Goal: Task Accomplishment & Management: Manage account settings

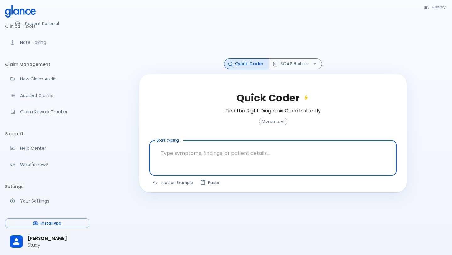
scroll to position [99, 0]
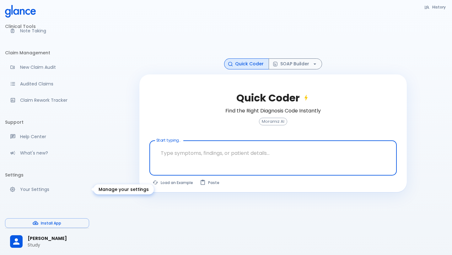
click at [43, 189] on p "Your Settings" at bounding box center [52, 189] width 64 height 6
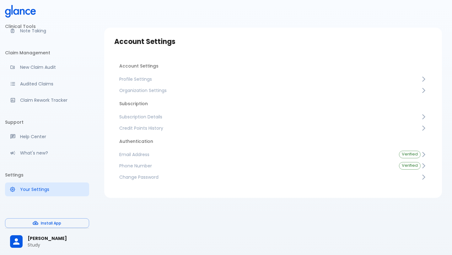
click at [202, 78] on span "Profile Settings" at bounding box center [269, 79] width 301 height 6
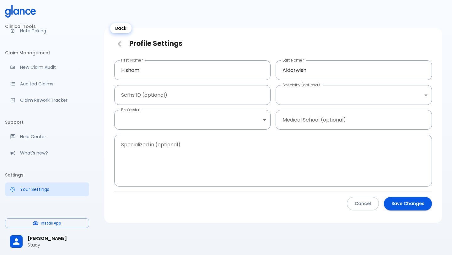
click at [124, 43] on icon "Back" at bounding box center [121, 44] width 8 height 8
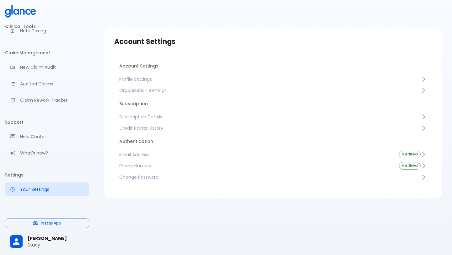
click at [201, 64] on li "Account Settings" at bounding box center [273, 65] width 318 height 15
click at [416, 75] on link "Profile Settings" at bounding box center [273, 78] width 318 height 11
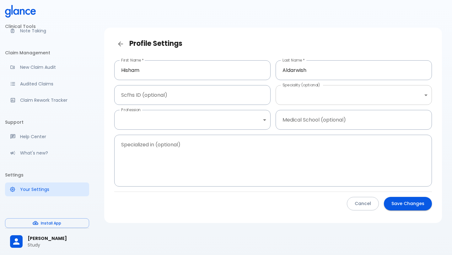
click at [412, 101] on body "↧ pull to refresh ↧ Clinical Tools Quick Coder SOAP Builder Patient Engagement …" at bounding box center [226, 135] width 452 height 270
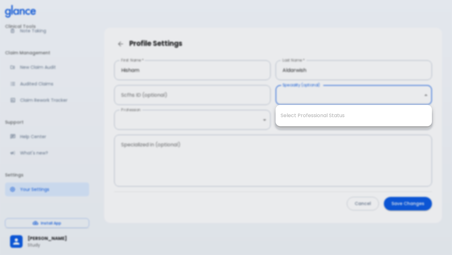
click at [269, 96] on div at bounding box center [226, 127] width 452 height 255
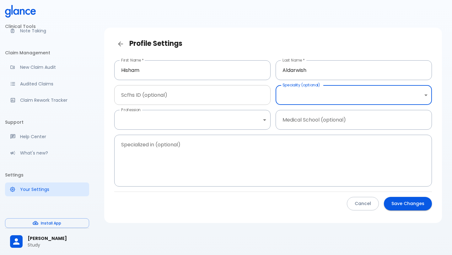
click at [227, 95] on input "text" at bounding box center [192, 95] width 156 height 20
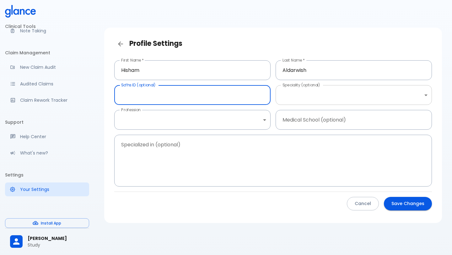
click at [298, 97] on body "↧ pull to refresh ↧ Clinical Tools Quick Coder SOAP Builder Patient Engagement …" at bounding box center [226, 135] width 452 height 270
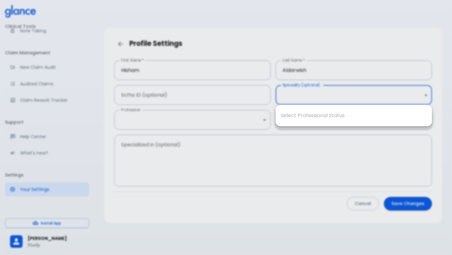
click at [317, 117] on ul "Select Professional Status" at bounding box center [354, 115] width 156 height 16
click at [221, 143] on div at bounding box center [226, 127] width 452 height 255
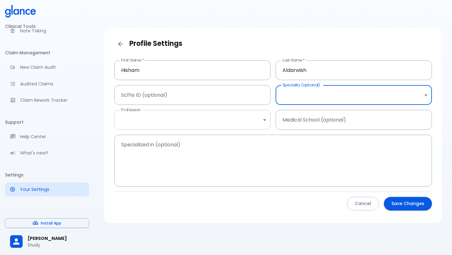
click at [230, 119] on body "↧ pull to refresh ↧ Clinical Tools Quick Coder SOAP Builder Patient Engagement …" at bounding box center [226, 135] width 452 height 270
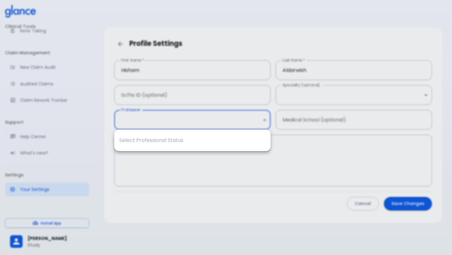
click at [199, 125] on div at bounding box center [226, 127] width 452 height 255
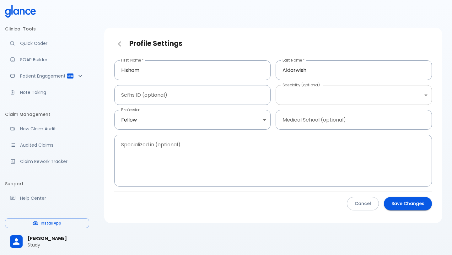
click at [306, 102] on body "↧ pull to refresh ↧ Clinical Tools Quick Coder SOAP Builder Patient Engagement …" at bounding box center [226, 135] width 452 height 270
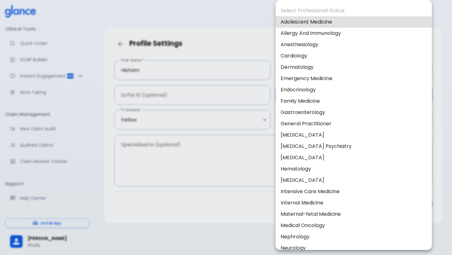
click at [296, 59] on li "Cardiology" at bounding box center [354, 55] width 156 height 11
type input "Cardiology"
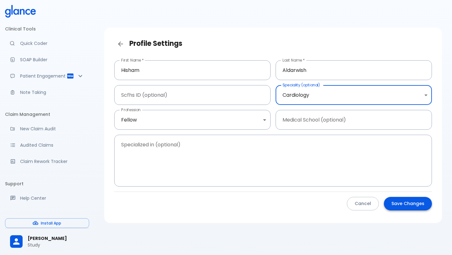
click at [401, 201] on button "Save Changes" at bounding box center [408, 204] width 48 height 14
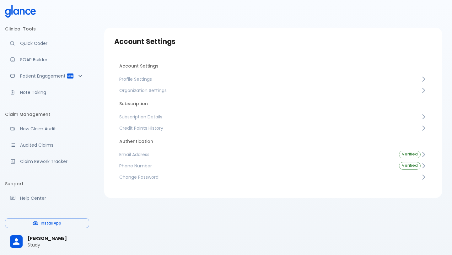
click at [131, 83] on link "Profile Settings" at bounding box center [273, 78] width 318 height 11
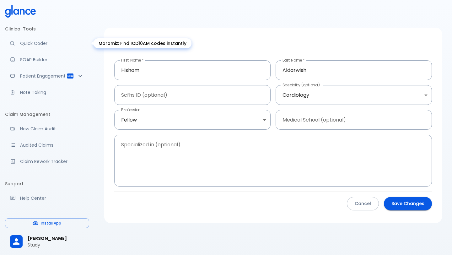
click at [31, 37] on link "Quick Coder" at bounding box center [47, 43] width 84 height 14
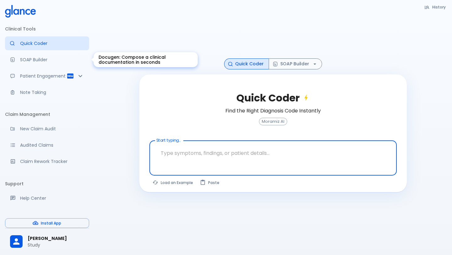
click at [32, 57] on p "SOAP Builder" at bounding box center [52, 60] width 64 height 6
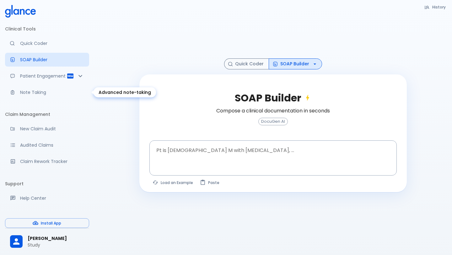
click at [34, 92] on p "Note Taking" at bounding box center [52, 92] width 64 height 6
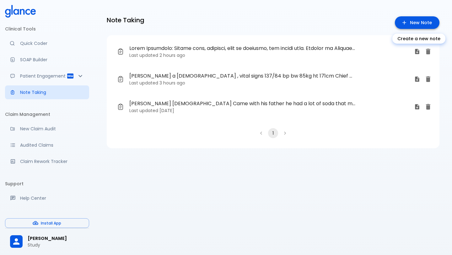
click at [416, 27] on link "New Note" at bounding box center [417, 22] width 45 height 13
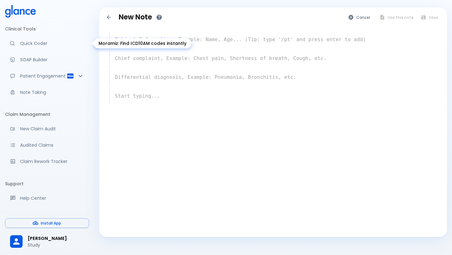
click at [52, 44] on p "Quick Coder" at bounding box center [52, 43] width 64 height 6
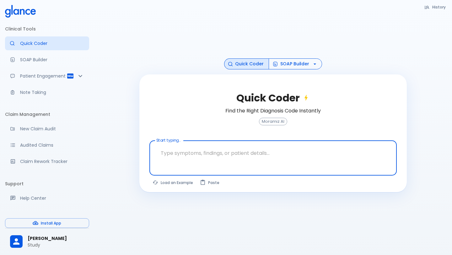
click at [313, 61] on icon "button" at bounding box center [315, 64] width 6 height 6
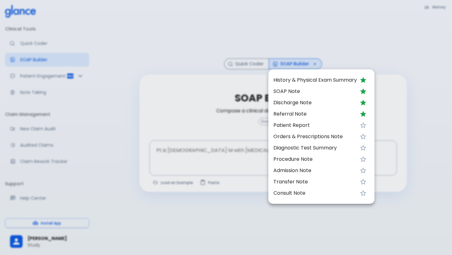
click at [146, 57] on div at bounding box center [226, 127] width 452 height 255
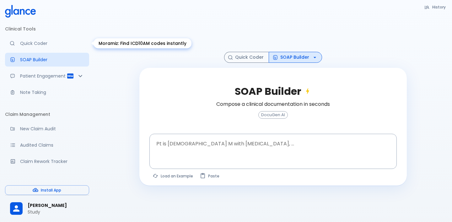
click at [22, 39] on link "Quick Coder" at bounding box center [47, 43] width 84 height 14
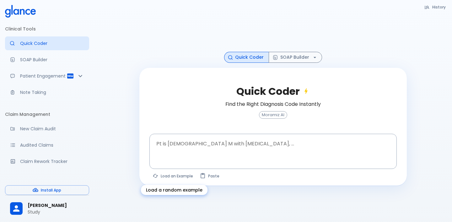
click at [182, 172] on button "Load an Example" at bounding box center [172, 175] width 47 height 9
type textarea "30F, weight loss, palpitations, heat intolerance, HR 121, goiter, TSH undetecta…"
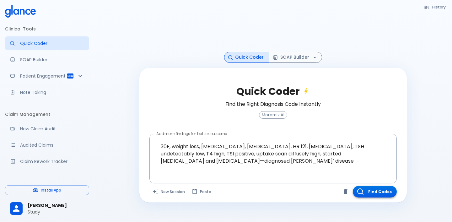
click at [375, 195] on button "Find Codes" at bounding box center [375, 192] width 44 height 12
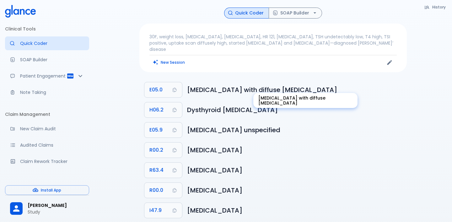
click at [234, 85] on h6 "Thyrotoxicosis with diffuse goitre" at bounding box center [294, 90] width 215 height 10
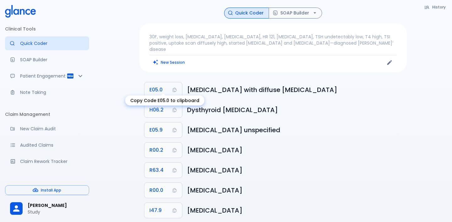
click at [165, 85] on button "E05.0" at bounding box center [163, 89] width 38 height 15
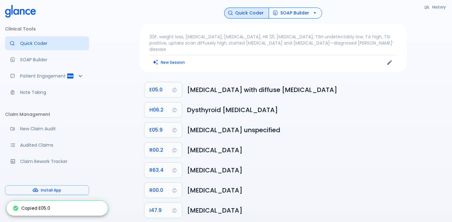
click at [288, 14] on button "SOAP Builder" at bounding box center [295, 13] width 53 height 11
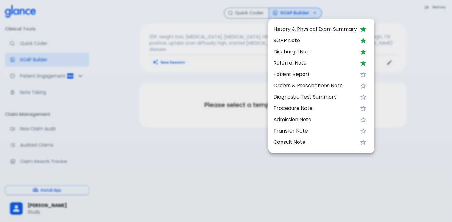
click at [297, 30] on span "History & Physical Exam Summary" at bounding box center [316, 29] width 84 height 8
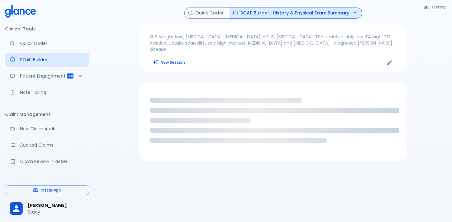
click at [285, 14] on button "SOAP Builder : History & Physical Exam Summary" at bounding box center [295, 13] width 133 height 11
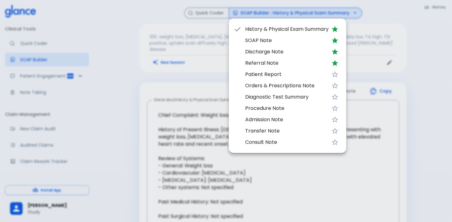
click at [194, 80] on div at bounding box center [226, 111] width 452 height 222
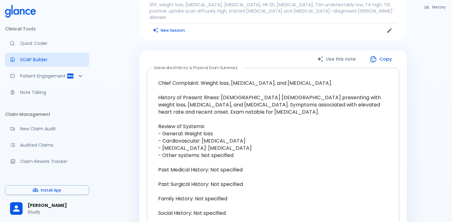
scroll to position [35, 0]
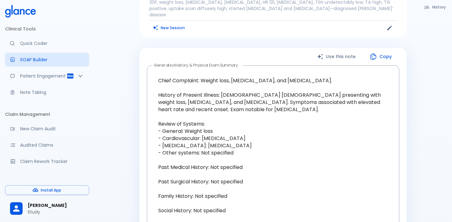
click at [350, 51] on button "Use this note" at bounding box center [337, 56] width 52 height 13
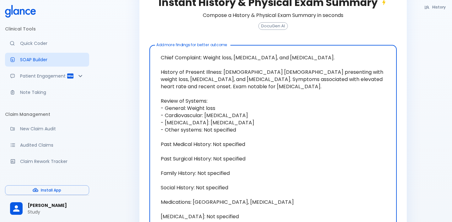
scroll to position [219, 0]
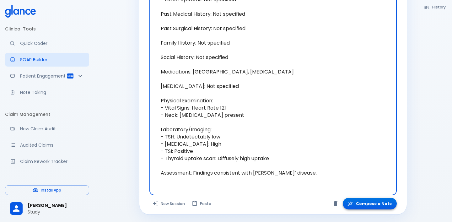
click at [370, 203] on button "Compose a Note" at bounding box center [370, 204] width 54 height 12
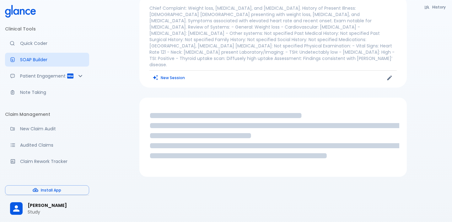
scroll to position [0, 0]
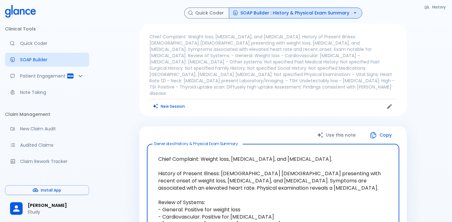
click at [293, 12] on button "SOAP Builder : History & Physical Exam Summary" at bounding box center [295, 13] width 133 height 11
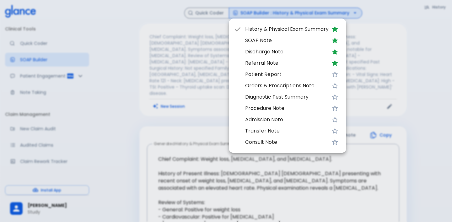
click at [274, 40] on span "SOAP Note" at bounding box center [287, 41] width 84 height 8
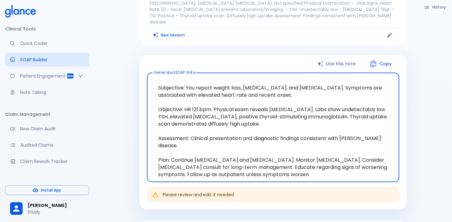
scroll to position [68, 0]
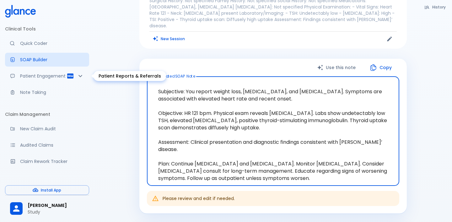
click at [57, 81] on div "Patient Engagement" at bounding box center [47, 76] width 84 height 14
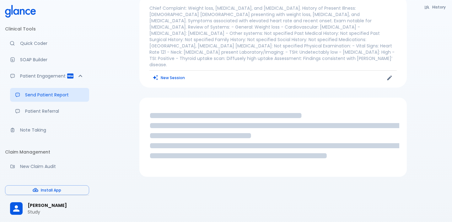
scroll to position [23, 0]
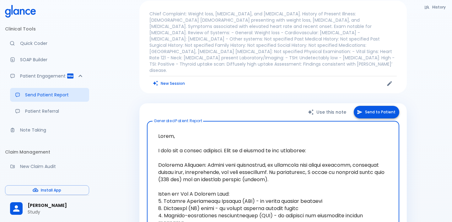
click at [393, 106] on button "Send to Patient" at bounding box center [377, 112] width 46 height 13
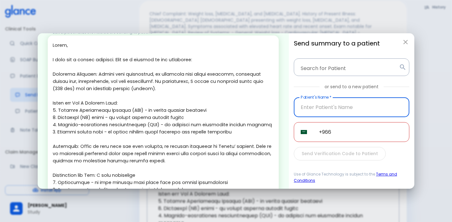
scroll to position [0, 0]
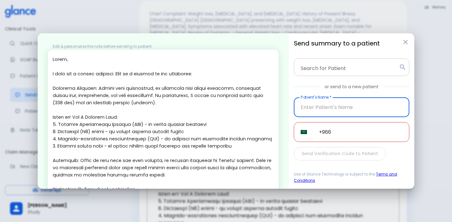
click at [341, 66] on input "Search for Patient" at bounding box center [347, 67] width 100 height 12
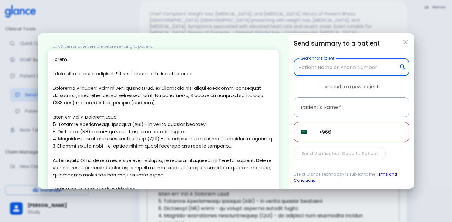
click at [406, 45] on icon "button" at bounding box center [406, 42] width 8 height 8
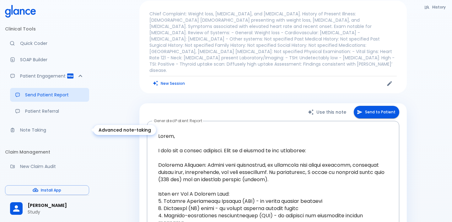
click at [38, 128] on p "Note Taking" at bounding box center [52, 130] width 64 height 6
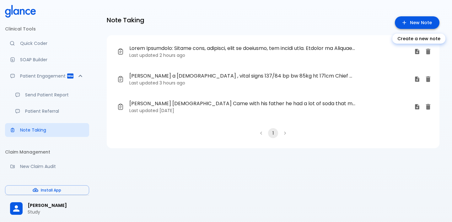
click at [415, 21] on link "New Note" at bounding box center [417, 22] width 45 height 13
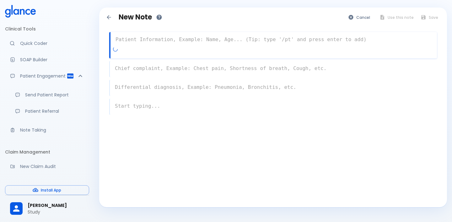
click at [211, 44] on textarea at bounding box center [274, 39] width 327 height 13
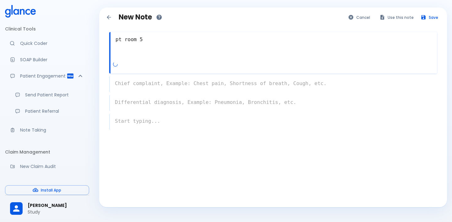
type textarea "pt room 5"
click at [199, 85] on div "x" at bounding box center [273, 84] width 328 height 16
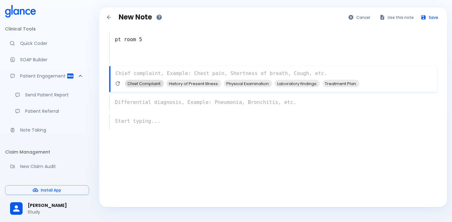
click at [137, 85] on span "Chief Complaint:" at bounding box center [144, 83] width 39 height 7
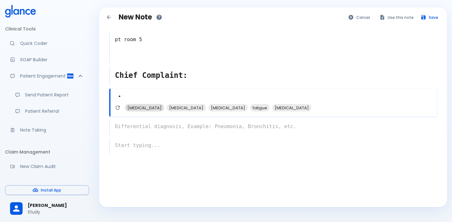
click at [142, 110] on span "chest pain" at bounding box center [144, 107] width 39 height 7
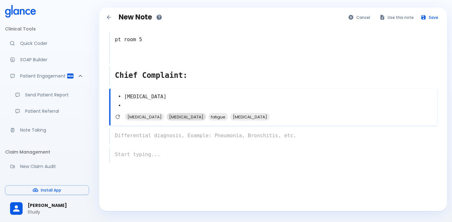
click at [184, 119] on span "shortness of breath" at bounding box center [186, 116] width 39 height 7
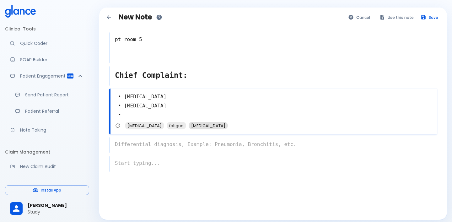
click at [191, 127] on span "edema" at bounding box center [208, 125] width 39 height 7
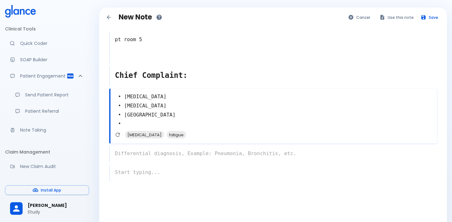
scroll to position [15, 0]
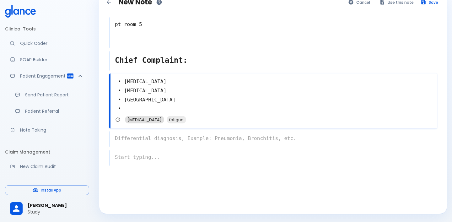
click at [148, 122] on span "palpitations" at bounding box center [144, 119] width 39 height 7
type textarea "• chest pain • shortness of breath • edema • palpitations •"
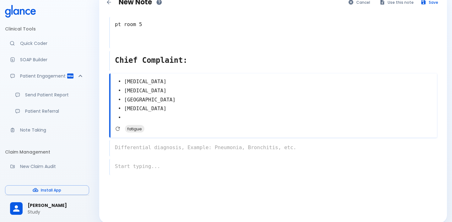
click at [155, 148] on div "x" at bounding box center [273, 148] width 328 height 16
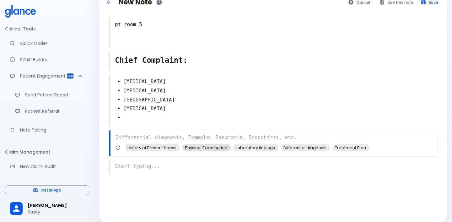
click at [198, 147] on span "Physical Examination:" at bounding box center [206, 147] width 48 height 7
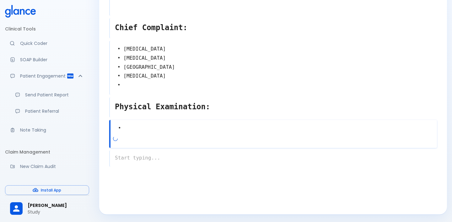
scroll to position [0, 0]
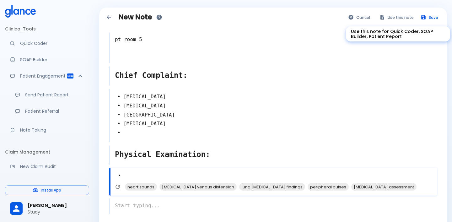
click at [407, 15] on button "Use this note" at bounding box center [397, 17] width 41 height 9
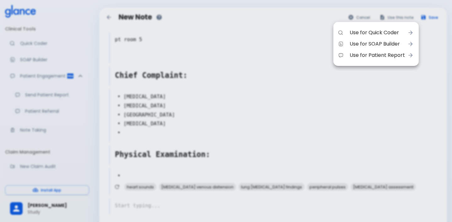
click at [381, 36] on span "Use for Quick Coder" at bounding box center [377, 33] width 55 height 8
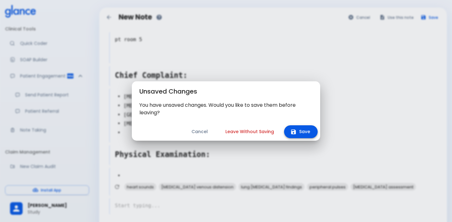
click at [295, 129] on icon "button" at bounding box center [293, 131] width 5 height 5
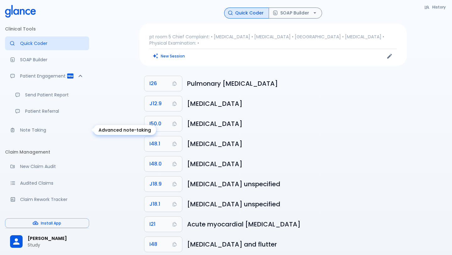
click at [42, 128] on p "Note Taking" at bounding box center [52, 130] width 64 height 6
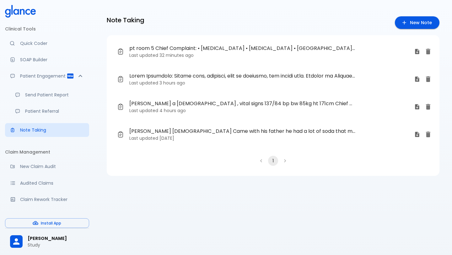
click at [226, 51] on span "pt room 5 Chief Complaint: • chest pain • shortness of breath • edema • palpita…" at bounding box center [242, 49] width 226 height 8
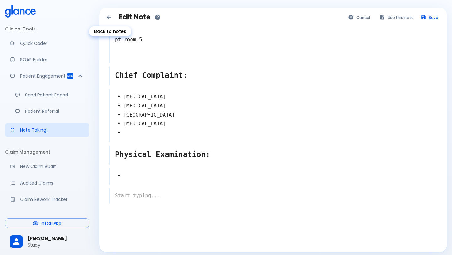
click at [111, 19] on icon "Back to notes" at bounding box center [109, 17] width 6 height 6
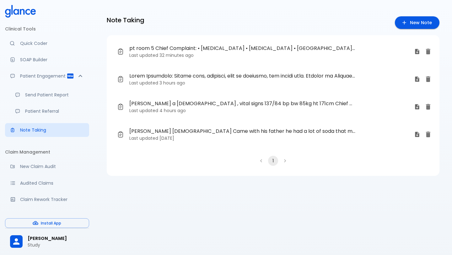
click at [163, 79] on span at bounding box center [242, 76] width 226 height 8
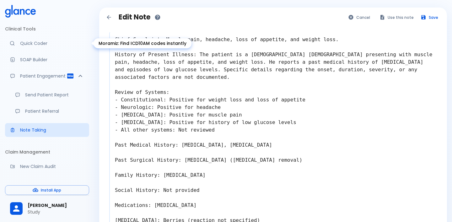
click at [42, 44] on p "Quick Coder" at bounding box center [52, 43] width 64 height 6
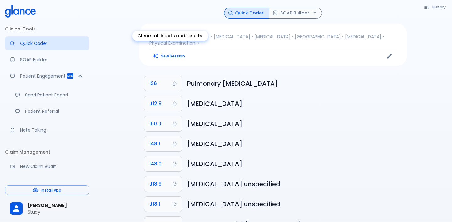
click at [180, 52] on button "New Session" at bounding box center [168, 56] width 39 height 9
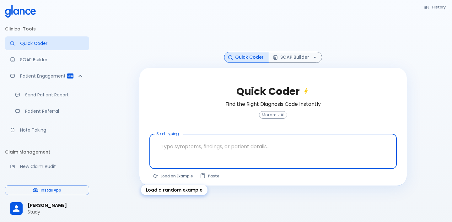
click at [176, 177] on button "Load an Example" at bounding box center [172, 175] width 47 height 9
type textarea "30F, weight loss, palpitations, heat intolerance, HR 121, goiter, TSH undetecta…"
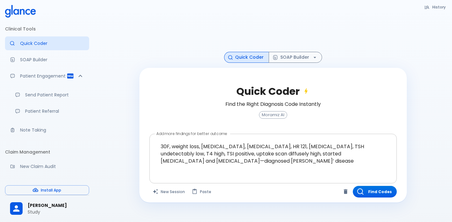
click at [222, 160] on textarea "30F, weight loss, palpitations, heat intolerance, HR 121, goiter, TSH undetecta…" at bounding box center [273, 154] width 239 height 34
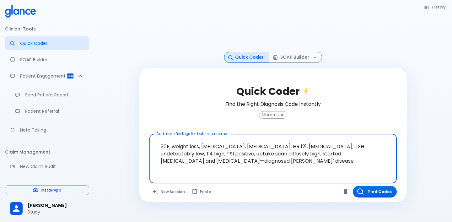
click at [222, 160] on textarea "30F, weight loss, palpitations, heat intolerance, HR 121, goiter, TSH undetecta…" at bounding box center [273, 154] width 239 height 34
click at [29, 126] on link "Note Taking" at bounding box center [47, 130] width 84 height 14
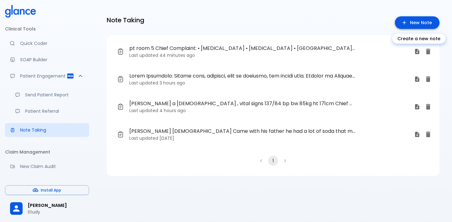
click at [412, 24] on link "New Note" at bounding box center [417, 22] width 45 height 13
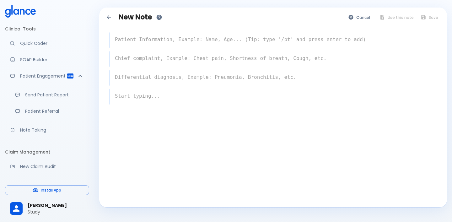
click at [218, 41] on textarea at bounding box center [273, 39] width 327 height 13
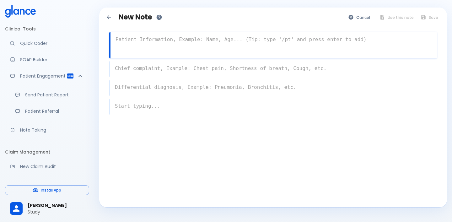
paste textarea "30F, weight loss, palpitations, heat intolerance, HR 121, goiter, TSH undetecta…"
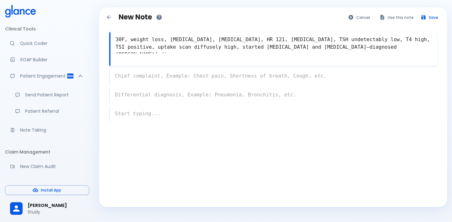
type textarea "30F, weight loss, palpitations, heat intolerance, HR 121, goiter, TSH undetecta…"
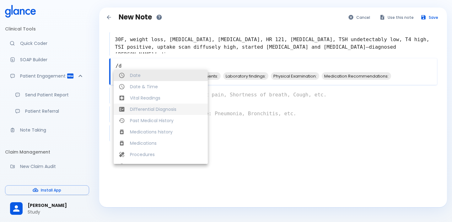
click at [152, 107] on span "Differential Diagnosis" at bounding box center [166, 109] width 73 height 6
type textarea "Differential Diagnosis"
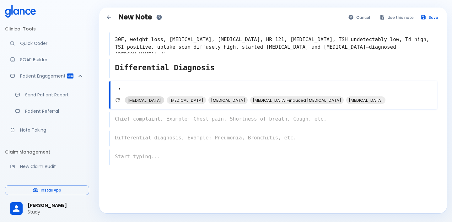
click at [145, 101] on span "Atrial fibrillation" at bounding box center [144, 100] width 39 height 7
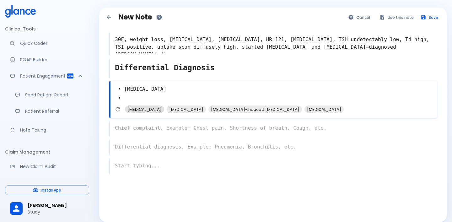
click at [141, 111] on span "Thyroid storm" at bounding box center [144, 109] width 39 height 7
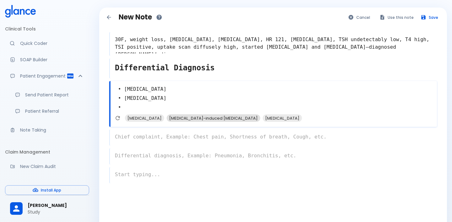
click at [215, 121] on span "Hyperthyroidism-induced cardiomyopathy" at bounding box center [214, 118] width 94 height 7
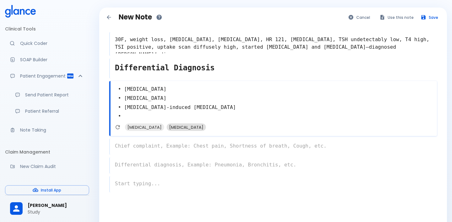
click at [179, 130] on span "Anxiety disorder" at bounding box center [186, 127] width 39 height 7
type textarea "• Atrial fibrillation • Thyroid storm • Hyperthyroidism-induced cardiomyopathy …"
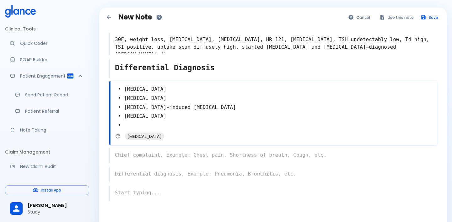
click at [158, 155] on div "x" at bounding box center [273, 156] width 328 height 16
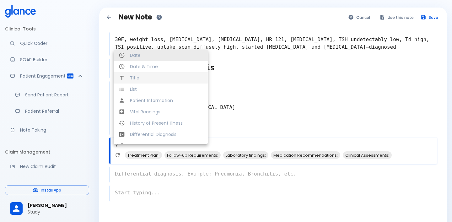
type textarea "/"
click at [136, 76] on span "Title" at bounding box center [166, 78] width 73 height 6
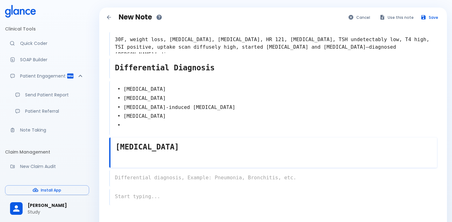
type textarea "radiology"
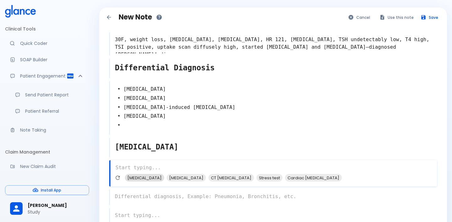
click at [152, 180] on span "Echocardiogram" at bounding box center [144, 177] width 39 height 7
click at [215, 180] on span "Stress test" at bounding box center [228, 177] width 26 height 7
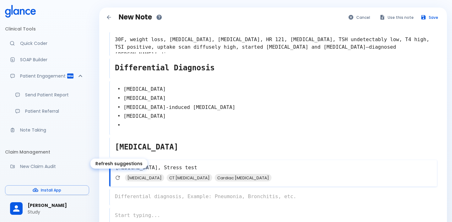
click at [118, 180] on icon "Refresh suggestions" at bounding box center [118, 178] width 4 height 4
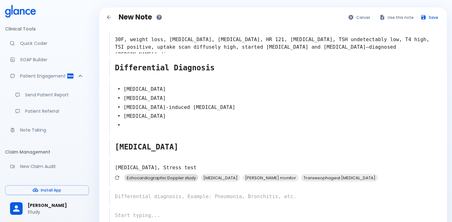
click at [166, 179] on span "Echocardiographic Doppler study" at bounding box center [161, 177] width 74 height 7
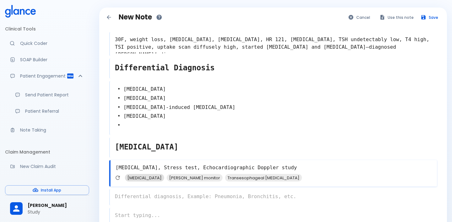
click at [164, 180] on span "Myocardial perfusion imaging" at bounding box center [144, 177] width 39 height 7
click at [192, 181] on span "Transesophageal echocardiogram" at bounding box center [221, 177] width 77 height 7
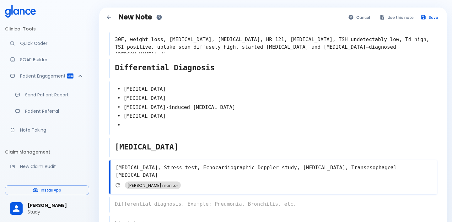
click at [148, 185] on span "Holter monitor" at bounding box center [153, 185] width 56 height 7
type textarea "Echocardiogram, Stress test, Echocardiographic Doppler study, Myocardial perfus…"
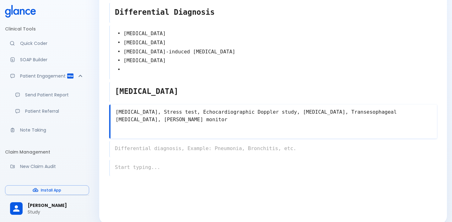
scroll to position [54, 0]
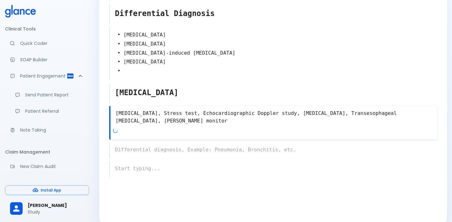
click at [141, 151] on div "x" at bounding box center [273, 150] width 328 height 16
type textarea "l"
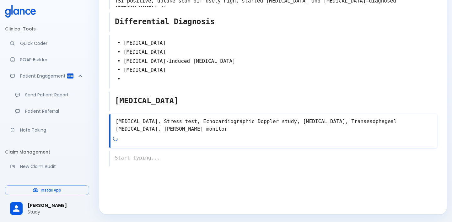
scroll to position [46, 0]
click at [143, 158] on div "x" at bounding box center [273, 158] width 328 height 16
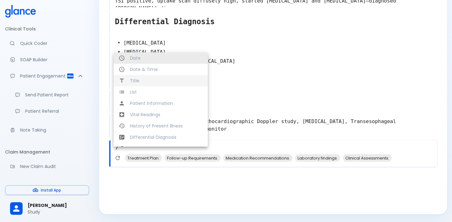
type textarea "/"
click at [149, 79] on span "Title" at bounding box center [166, 81] width 73 height 6
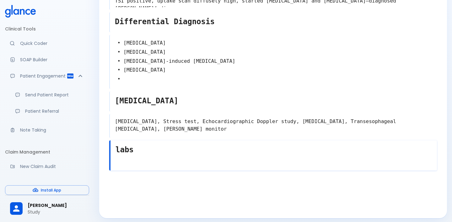
type textarea "labs"
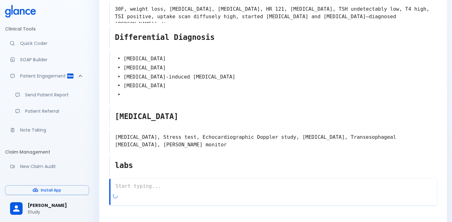
scroll to position [51, 0]
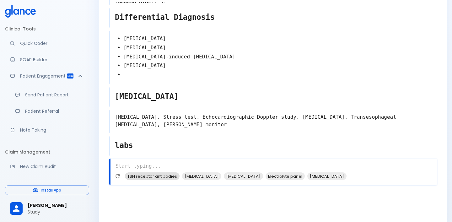
click at [160, 180] on span "TSH receptor antibodies" at bounding box center [152, 176] width 55 height 7
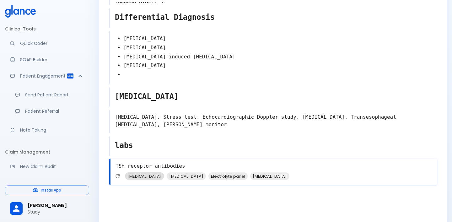
click at [156, 177] on span "Thyroid function tests" at bounding box center [144, 176] width 39 height 7
click at [156, 177] on span "Complete blood count" at bounding box center [144, 176] width 39 height 7
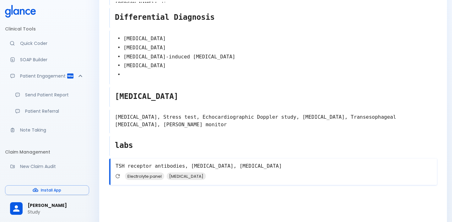
click at [156, 177] on span "Electrolyte panel" at bounding box center [144, 176] width 39 height 7
click at [140, 176] on span "Lipid profile" at bounding box center [144, 176] width 39 height 7
type textarea "TSH receptor antibodies, Thyroid function tests, Complete blood count, Electrol…"
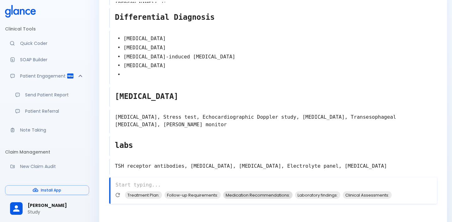
click at [268, 194] on span "Medication Recommendations:" at bounding box center [257, 195] width 69 height 7
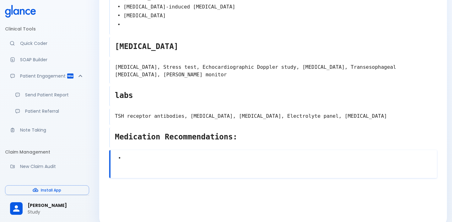
scroll to position [102, 0]
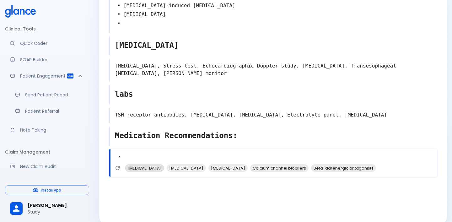
click at [144, 169] on span "Carbimazole" at bounding box center [144, 168] width 39 height 7
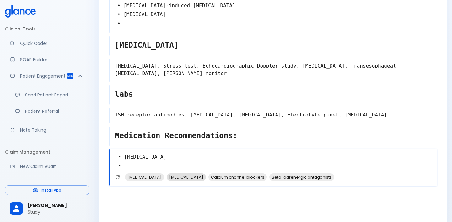
click at [181, 176] on span "Radioactive iodine therapy" at bounding box center [186, 177] width 39 height 7
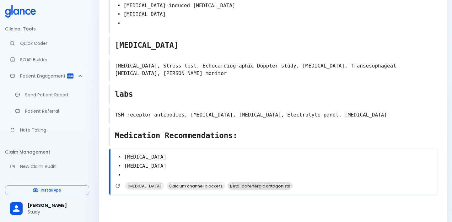
click at [241, 185] on span "Beta-adrenergic antagonists" at bounding box center [260, 185] width 65 height 7
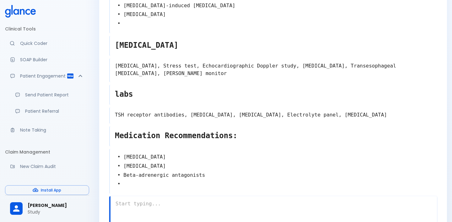
scroll to position [158, 0]
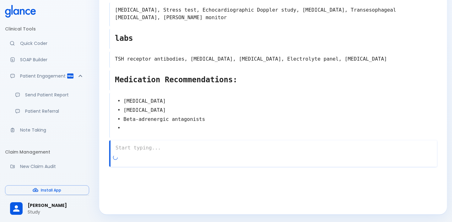
click at [144, 147] on textarea at bounding box center [274, 148] width 327 height 13
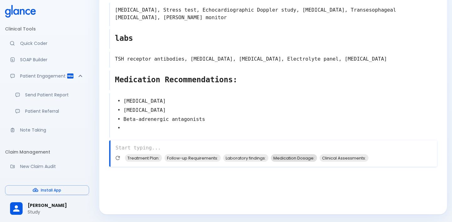
click at [289, 156] on span "Medication Dosage:" at bounding box center [294, 158] width 46 height 7
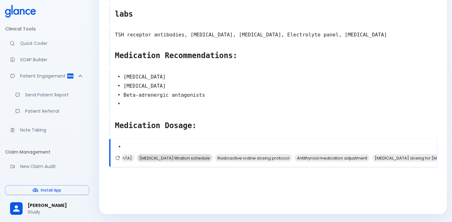
scroll to position [0, 84]
click at [205, 92] on textarea "• Carbimazole • Radioactive iodine therapy • Beta-adrenergic antagonists •" at bounding box center [273, 90] width 327 height 41
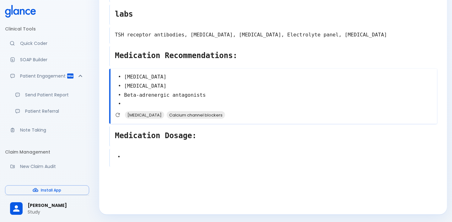
click at [211, 96] on textarea "• Carbimazole • Radioactive iodine therapy • Beta-adrenergic antagonists •" at bounding box center [274, 90] width 327 height 41
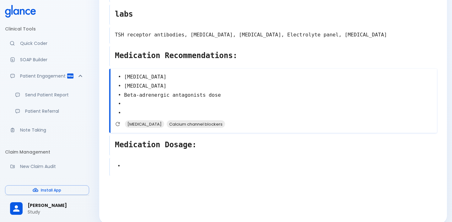
click at [222, 95] on textarea "• Carbimazole • Radioactive iodine therapy • Beta-adrenergic antagonists dose •…" at bounding box center [274, 95] width 327 height 50
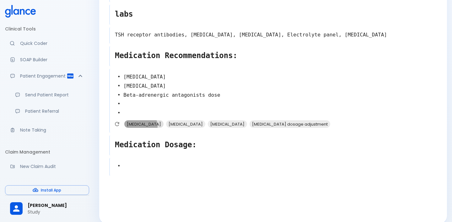
click at [141, 126] on span "Metoprolol" at bounding box center [143, 124] width 39 height 7
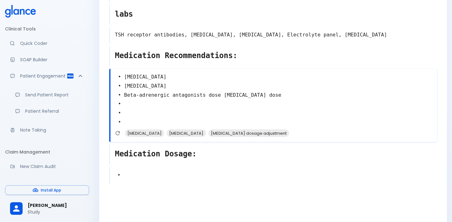
click at [274, 93] on textarea "• Carbimazole • Radioactive iodine therapy • Beta-adrenergic antagonists dose M…" at bounding box center [274, 99] width 327 height 59
type textarea "• Carbimazole • Radioactive iodine therapy • Beta-adrenergic antagonists dose M…"
click at [148, 176] on div "• x" at bounding box center [273, 176] width 328 height 18
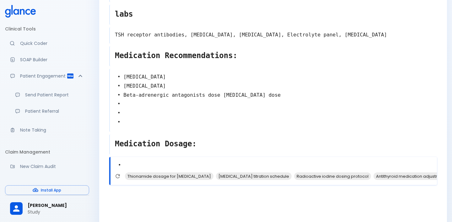
click at [197, 145] on textarea "Medication Dosage:" at bounding box center [273, 144] width 327 height 16
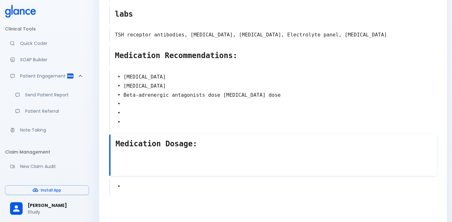
type textarea "Medication Dosage:"
click at [153, 183] on textarea "•" at bounding box center [273, 187] width 327 height 14
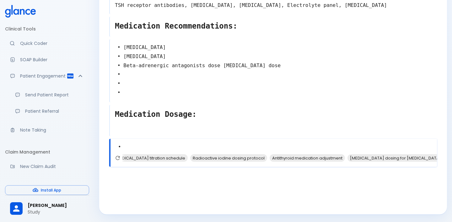
scroll to position [0, 0]
click at [117, 158] on icon "Refresh suggestions" at bounding box center [118, 158] width 6 height 6
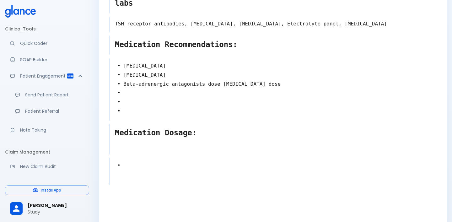
scroll to position [176, 0]
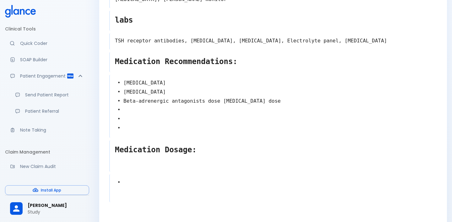
click at [241, 64] on textarea "Medication Recommendations:" at bounding box center [273, 61] width 327 height 16
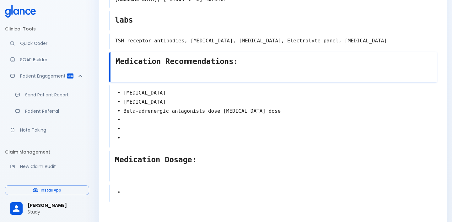
click at [241, 64] on textarea "Medication Recommendations:" at bounding box center [274, 61] width 327 height 16
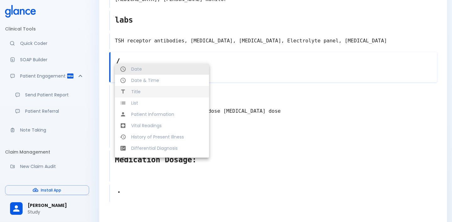
type textarea "/"
click at [164, 91] on span "Title" at bounding box center [167, 92] width 73 height 6
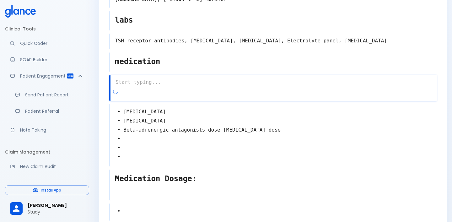
click at [179, 55] on textarea "medication" at bounding box center [273, 61] width 327 height 16
click at [183, 127] on textarea "• Carbimazole • Radioactive iodine therapy • Beta-adrenergic antagonists dose M…" at bounding box center [273, 134] width 327 height 59
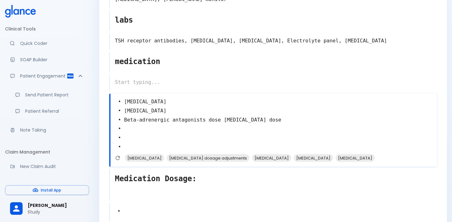
click at [223, 117] on textarea "• Carbimazole • Radioactive iodine therapy • Beta-adrenergic antagonists dose M…" at bounding box center [274, 124] width 327 height 59
click at [271, 117] on textarea "• Carbimazole • Radioactive iodine therapy • Beta-adrenergic antagonists dose M…" at bounding box center [274, 124] width 327 height 59
click at [195, 63] on textarea "medication" at bounding box center [273, 61] width 327 height 16
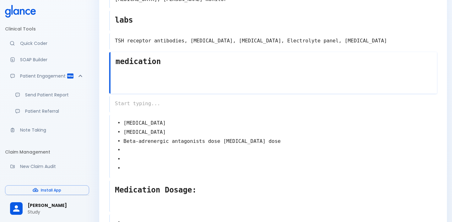
type textarea "medication"
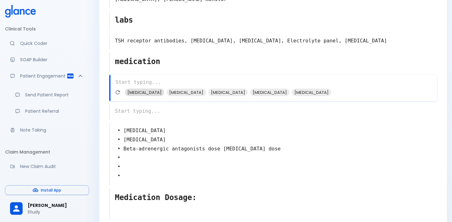
click at [132, 94] on span "Diltiazem" at bounding box center [144, 92] width 39 height 7
click at [132, 94] on span "Amiodarone" at bounding box center [144, 92] width 39 height 7
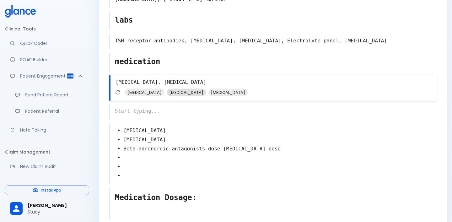
click at [167, 95] on span "ACE inhibitors" at bounding box center [186, 92] width 39 height 7
click at [144, 85] on textarea "Diltiazem, Amiodarone, ACE inhibitors" at bounding box center [274, 82] width 327 height 13
click at [144, 85] on textarea "Diltiazem dose , Amiodarone, ACE inhibitors" at bounding box center [274, 82] width 327 height 13
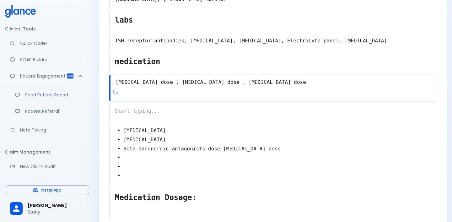
click at [166, 81] on textarea "Diltiazem dose , Amiodarone dose , ACE inhibitors dose" at bounding box center [274, 82] width 327 height 13
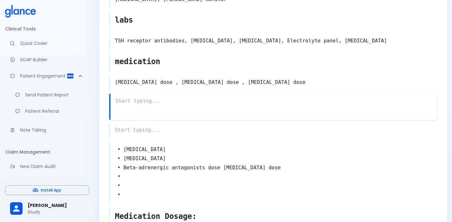
click at [165, 83] on textarea "Diltiazem dose , Amiodarone dose , ACE inhibitors dose" at bounding box center [273, 82] width 327 height 13
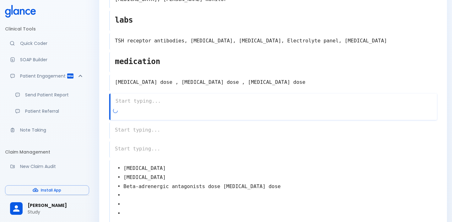
click at [165, 82] on textarea "Diltiazem dose , Amiodarone dose , ACE inhibitors dose" at bounding box center [273, 82] width 327 height 13
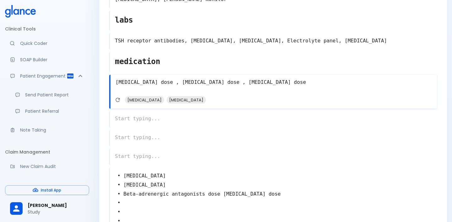
click at [160, 81] on textarea "Diltiazem dose , Amiodarone dose , ACE inhibitors dose" at bounding box center [274, 86] width 327 height 20
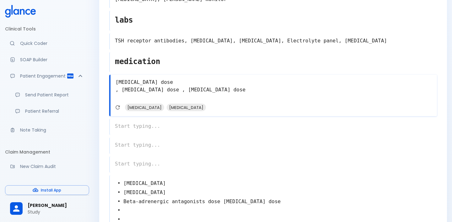
click at [175, 90] on textarea "Diltiazem dose , Amiodarone dose , ACE inhibitors dose" at bounding box center [274, 90] width 327 height 28
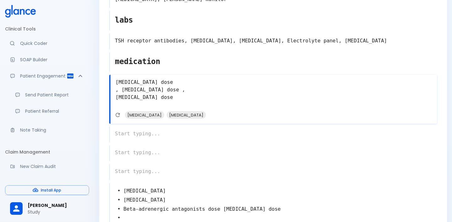
click at [118, 91] on textarea "Diltiazem dose , Amiodarone dose , ACE inhibitors dose" at bounding box center [274, 93] width 327 height 35
type textarea "Diltiazem dose Amiodarone dose , ACE inhibitors dose"
click at [164, 85] on textarea "Diltiazem dose Amiodarone dose , ACE inhibitors dose" at bounding box center [274, 93] width 327 height 35
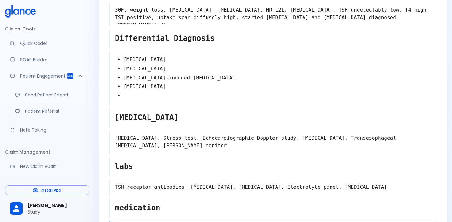
scroll to position [0, 0]
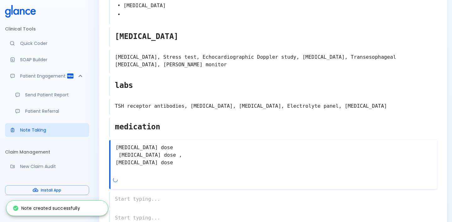
scroll to position [152, 0]
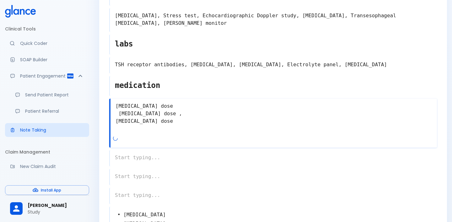
click at [170, 108] on textarea "Diltiazem dose Amiodarone dose , ACE inhibitors dose" at bounding box center [274, 117] width 327 height 35
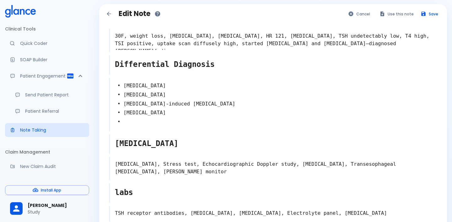
scroll to position [0, 0]
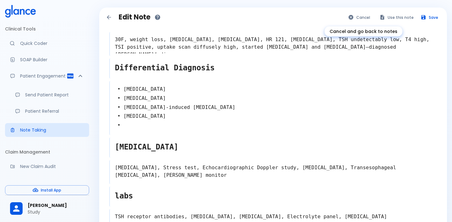
click at [354, 15] on icon "Cancel and go back to notes" at bounding box center [351, 17] width 6 height 6
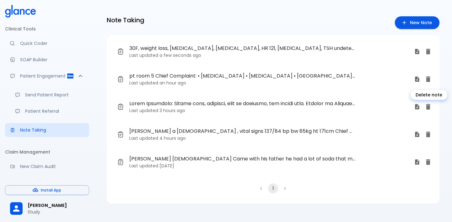
click at [428, 78] on icon "Delete note" at bounding box center [428, 79] width 4 height 6
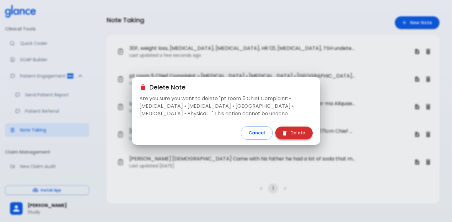
click at [296, 130] on button "Delete" at bounding box center [293, 133] width 37 height 13
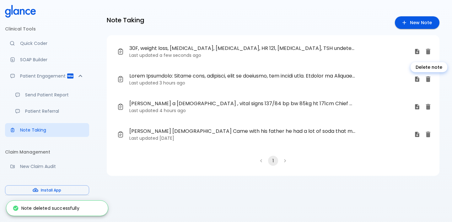
click at [430, 49] on icon "Delete note" at bounding box center [428, 52] width 4 height 6
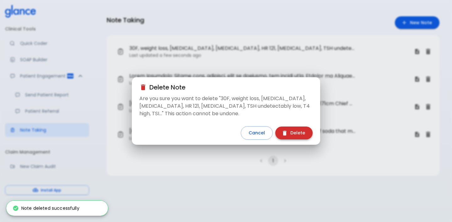
click at [299, 133] on button "Delete" at bounding box center [293, 133] width 37 height 13
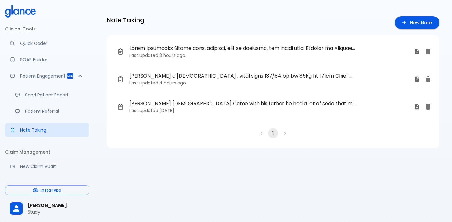
click at [304, 70] on link "Mohammed a 19 years old , vital signs 137/84 bp bw 85kg ht 171cm Chief Complain…" at bounding box center [268, 79] width 313 height 23
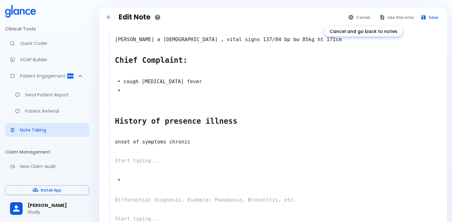
click at [361, 18] on button "Cancel" at bounding box center [359, 17] width 29 height 9
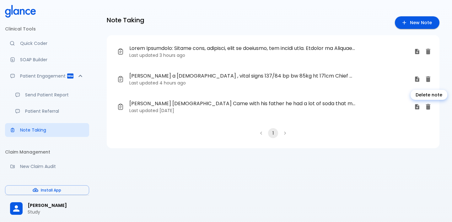
click at [428, 82] on icon "Delete note" at bounding box center [429, 79] width 8 height 8
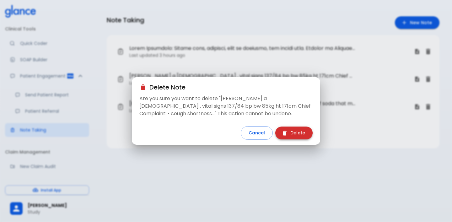
click at [305, 132] on button "Delete" at bounding box center [293, 133] width 37 height 13
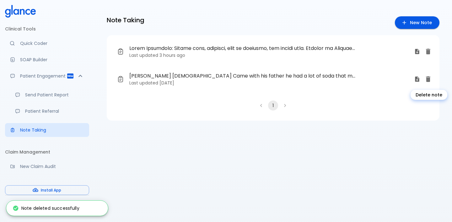
click at [431, 79] on icon "Delete note" at bounding box center [429, 79] width 8 height 8
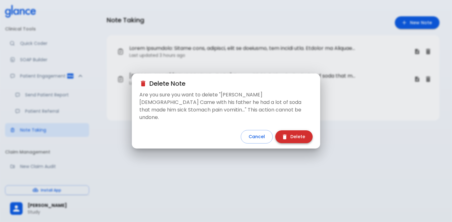
click at [307, 131] on button "Delete" at bounding box center [293, 136] width 37 height 13
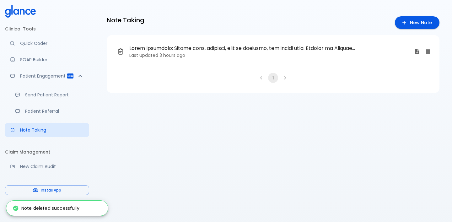
click at [260, 51] on span at bounding box center [242, 49] width 226 height 8
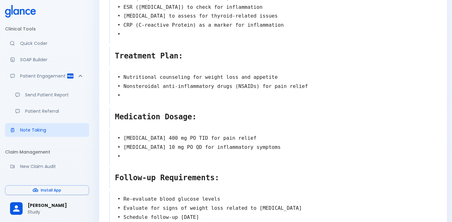
scroll to position [370, 0]
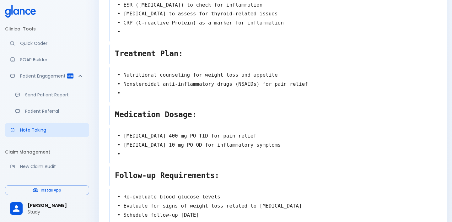
click at [173, 136] on textarea "• Ibuprofen 400 mg PO TID for pain relief • Prednisone 10 mg PO QD for inflamma…" at bounding box center [273, 145] width 327 height 32
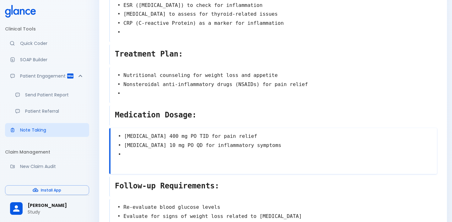
scroll to position [376, 0]
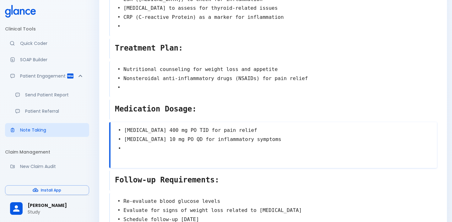
click at [177, 152] on textarea "• Ibuprofen 400 mg PO TID for pain relief • Prednisone 10 mg PO QD for inflamma…" at bounding box center [274, 139] width 327 height 32
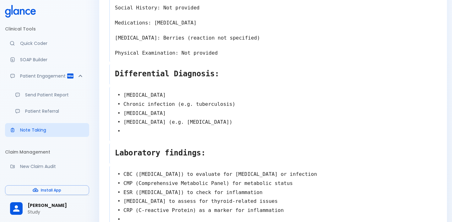
scroll to position [188, 0]
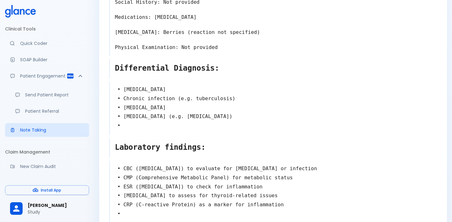
click at [196, 117] on textarea "• Depression • Chronic infection (e.g. tuberculosis) • Polymyalgia rheumatica •…" at bounding box center [273, 108] width 327 height 50
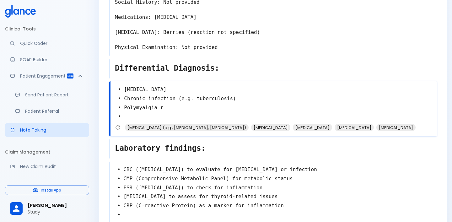
type textarea "• Depression • Chronic infection (e.g. tuberculosis) • Polymyalgia •"
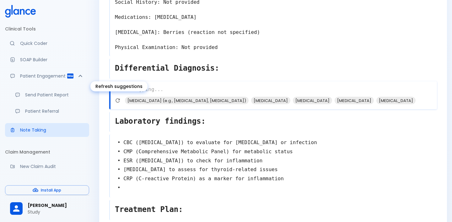
click at [119, 101] on icon "Refresh suggestions" at bounding box center [118, 100] width 6 height 6
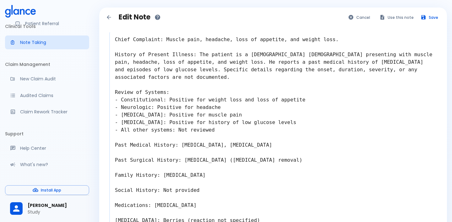
scroll to position [132, 0]
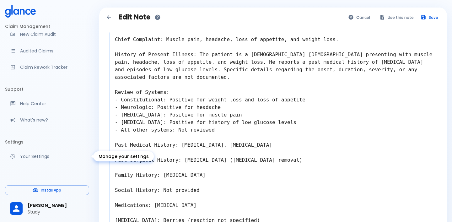
click at [35, 154] on p "Your Settings" at bounding box center [52, 156] width 64 height 6
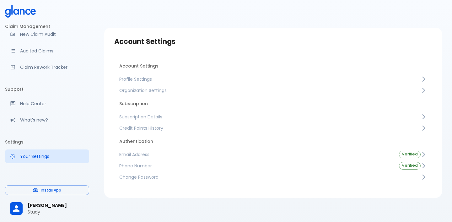
click at [171, 89] on span "Organization Settings" at bounding box center [269, 90] width 301 height 6
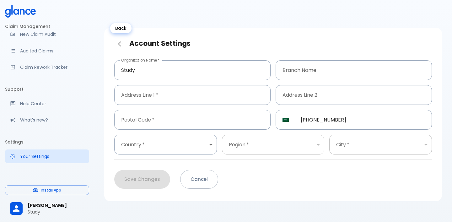
click at [122, 46] on icon "Back" at bounding box center [121, 44] width 8 height 8
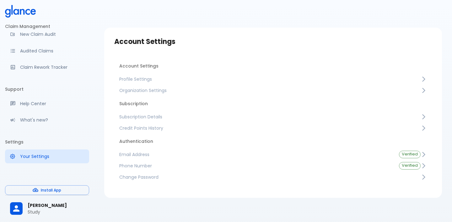
click at [171, 74] on link "Profile Settings" at bounding box center [273, 78] width 318 height 11
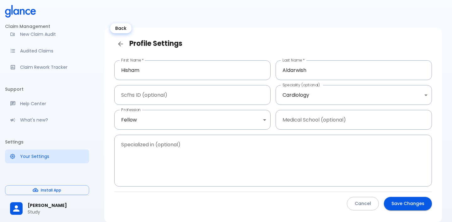
click at [124, 45] on icon "Back" at bounding box center [121, 44] width 8 height 8
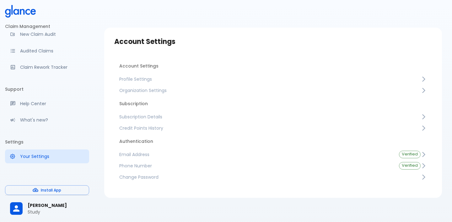
click at [173, 92] on span "Organization Settings" at bounding box center [269, 90] width 301 height 6
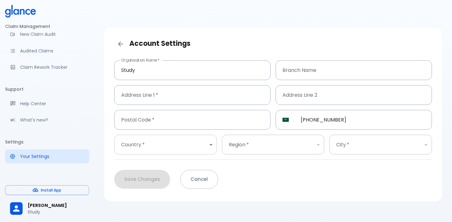
click at [182, 145] on body "↧ pull to refresh ↧ Clinical Tools Quick Coder SOAP Builder Patient Engagement …" at bounding box center [226, 118] width 452 height 237
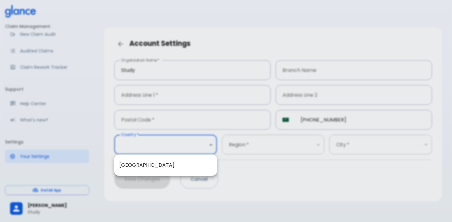
click at [182, 145] on div at bounding box center [226, 111] width 452 height 222
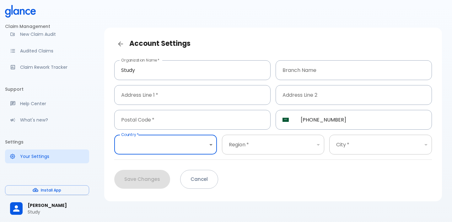
click at [185, 150] on body "↧ pull to refresh ↧ Clinical Tools Quick Coder SOAP Builder Patient Engagement …" at bounding box center [226, 118] width 452 height 237
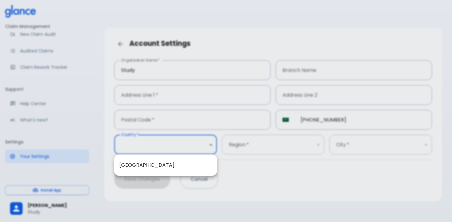
click at [172, 166] on li "Saudi Arabia" at bounding box center [165, 165] width 103 height 11
type input "1"
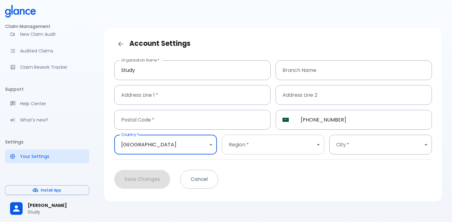
click at [240, 138] on body "↧ pull to refresh ↧ Clinical Tools Quick Coder SOAP Builder Patient Engagement …" at bounding box center [226, 118] width 452 height 237
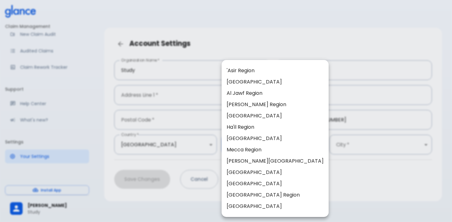
click at [255, 120] on li "Eastern Province" at bounding box center [275, 115] width 107 height 11
type input "7"
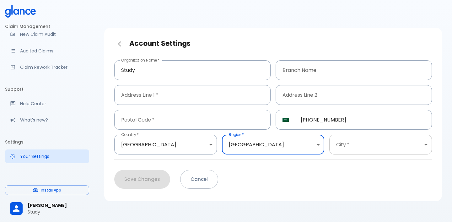
click at [339, 140] on body "↧ pull to refresh ↧ Clinical Tools Quick Coder SOAP Builder Patient Engagement …" at bounding box center [226, 118] width 452 height 237
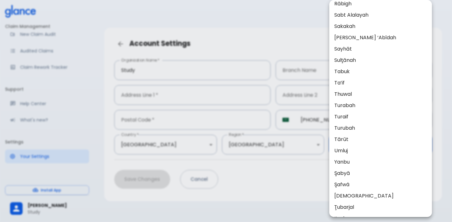
scroll to position [630, 0]
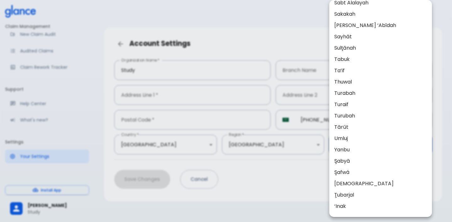
click at [284, 177] on div at bounding box center [226, 111] width 452 height 222
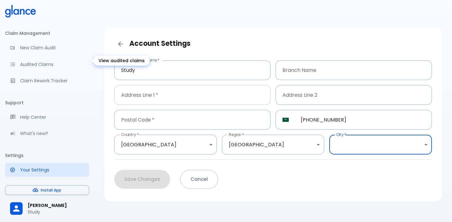
scroll to position [122, 0]
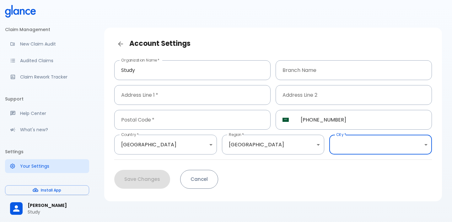
click at [187, 172] on button "Cancel" at bounding box center [199, 179] width 38 height 19
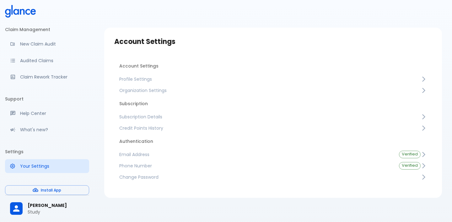
click at [147, 77] on span "Profile Settings" at bounding box center [269, 79] width 301 height 6
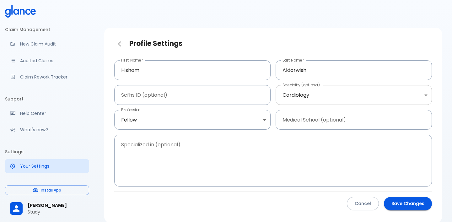
click at [317, 97] on body "↧ pull to refresh ↧ Clinical Tools Quick Coder SOAP Builder Patient Engagement …" at bounding box center [226, 125] width 452 height 251
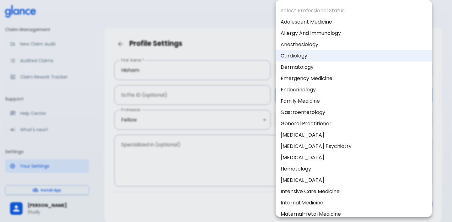
click at [322, 13] on ul "Select Professional Status Adolescent Medicine Allergy And Immunology Anesthesi…" at bounding box center [354, 226] width 156 height 446
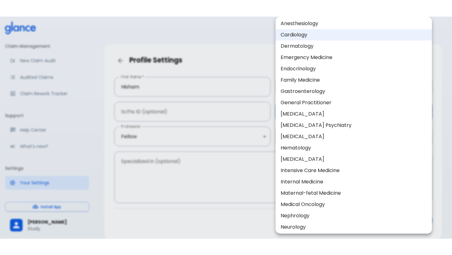
scroll to position [29, 0]
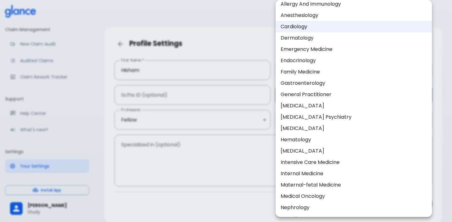
click at [315, 72] on li "Family Medicine" at bounding box center [354, 71] width 156 height 11
type input "Family Medicine"
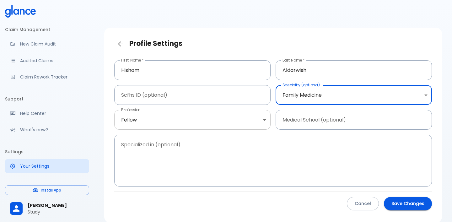
click at [266, 120] on body "↧ pull to refresh ↧ Clinical Tools Quick Coder SOAP Builder Patient Engagement …" at bounding box center [226, 125] width 452 height 251
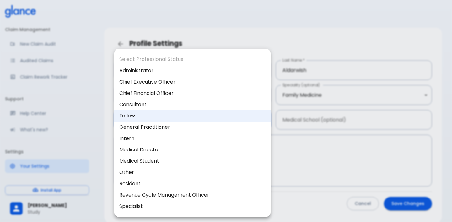
click at [211, 56] on ul "Select Professional Status Administrator Chief Executive Officer Chief Financia…" at bounding box center [192, 132] width 156 height 163
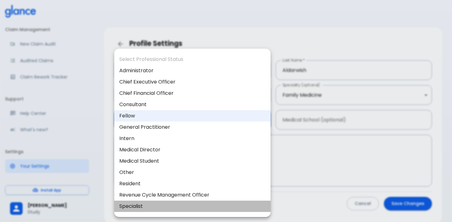
click at [184, 204] on li "Specialist" at bounding box center [192, 206] width 156 height 11
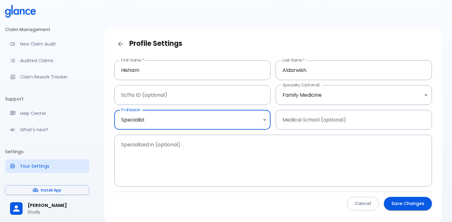
click at [260, 120] on body "↧ pull to refresh ↧ Clinical Tools Quick Coder SOAP Builder Patient Engagement …" at bounding box center [226, 125] width 452 height 251
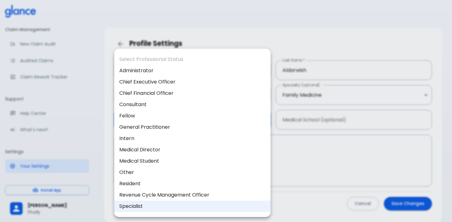
click at [214, 102] on li "Consultant" at bounding box center [192, 104] width 156 height 11
type input "consultant"
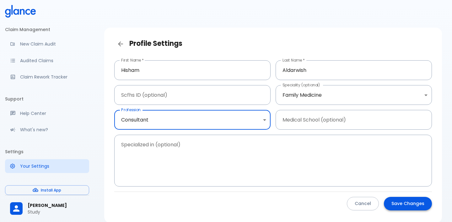
click at [398, 203] on button "Save Changes" at bounding box center [408, 204] width 48 height 14
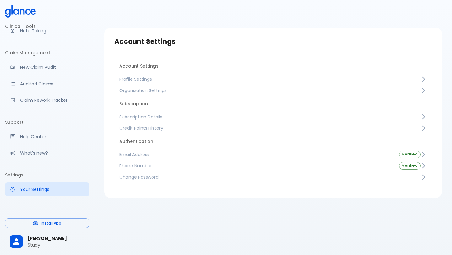
scroll to position [99, 0]
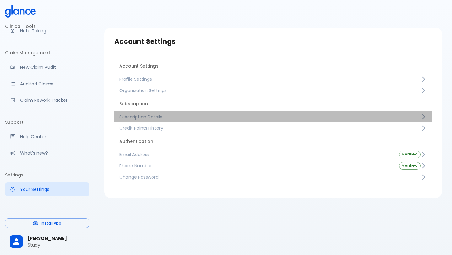
click at [146, 118] on span "Subscription Details" at bounding box center [269, 117] width 301 height 6
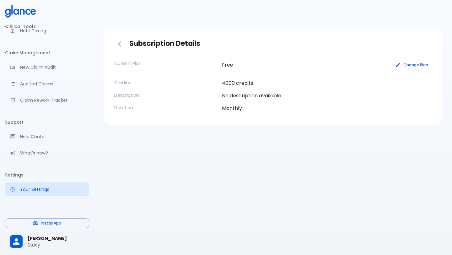
click at [409, 63] on button "Change Plan" at bounding box center [412, 64] width 40 height 9
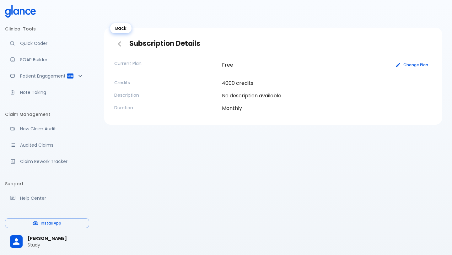
click at [122, 45] on icon "Back" at bounding box center [121, 44] width 8 height 8
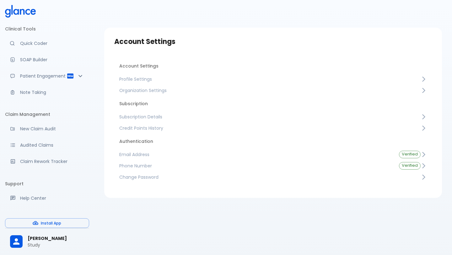
click at [247, 126] on span "Credit Points History" at bounding box center [269, 128] width 301 height 6
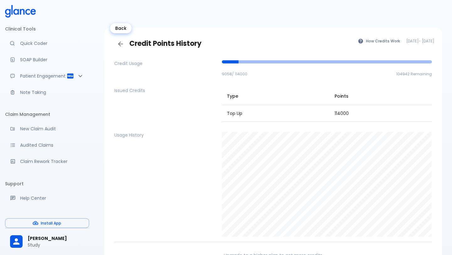
click at [120, 46] on icon "Back" at bounding box center [121, 44] width 8 height 8
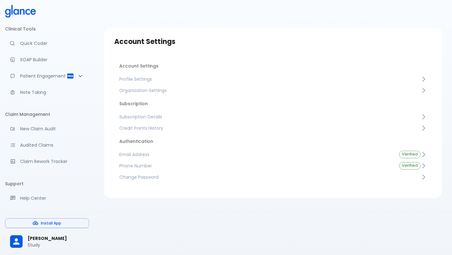
click at [222, 117] on span "Subscription Details" at bounding box center [269, 117] width 301 height 6
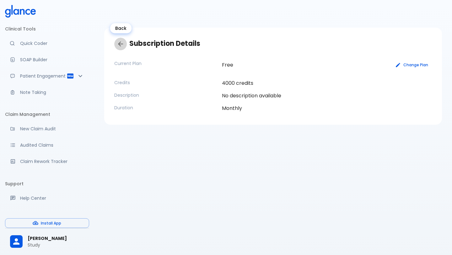
click at [117, 45] on icon "Back" at bounding box center [121, 44] width 8 height 8
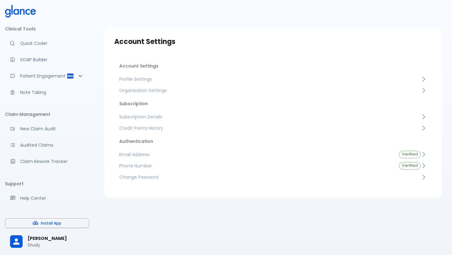
click at [128, 127] on span "Credit Points History" at bounding box center [269, 128] width 301 height 6
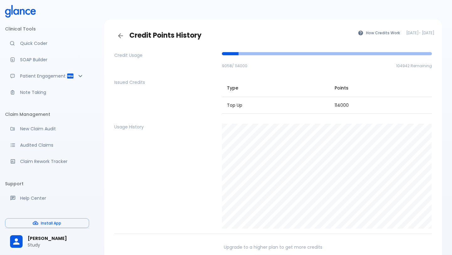
scroll to position [7, 0]
